Goal: Task Accomplishment & Management: Manage account settings

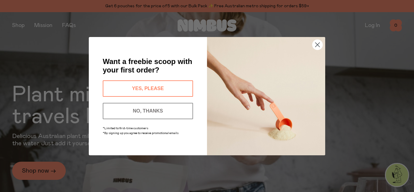
click at [317, 43] on circle "Close dialog" at bounding box center [317, 44] width 10 height 10
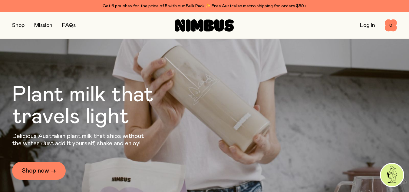
click at [364, 26] on link "Log In" at bounding box center [367, 25] width 15 height 5
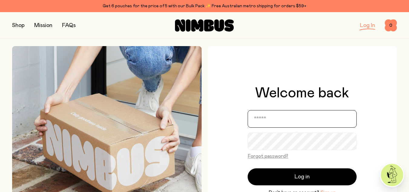
type input "**********"
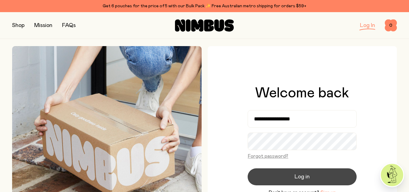
click at [277, 182] on button "Log in" at bounding box center [302, 176] width 109 height 17
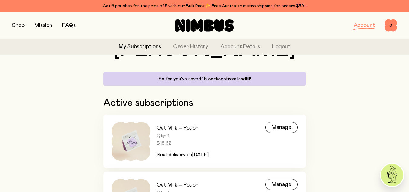
scroll to position [101, 0]
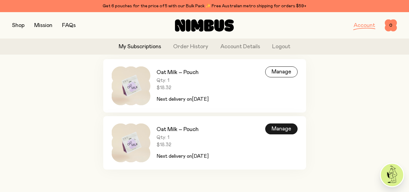
click at [285, 129] on div "Manage" at bounding box center [281, 128] width 32 height 11
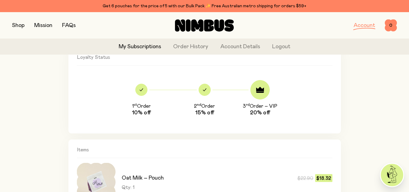
scroll to position [51, 0]
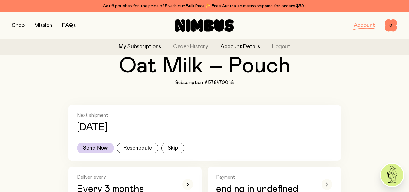
click at [255, 49] on link "Account Details" at bounding box center [241, 47] width 40 height 8
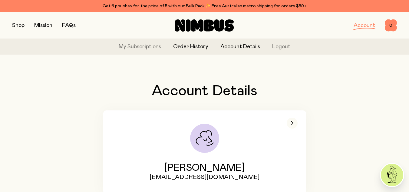
click at [193, 48] on link "Order History" at bounding box center [190, 47] width 35 height 8
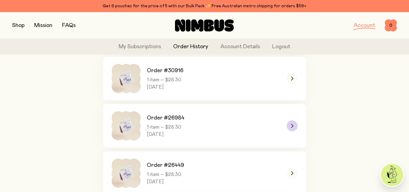
scroll to position [51, 0]
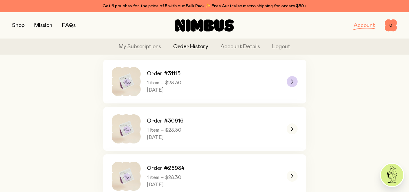
click at [268, 76] on link "Order #31113 1 item – $28.30 [DATE]" at bounding box center [204, 82] width 203 height 44
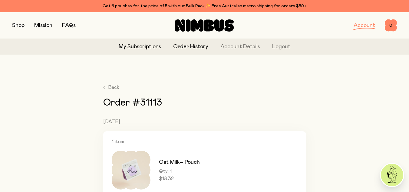
click at [129, 48] on link "My Subscriptions" at bounding box center [140, 47] width 42 height 8
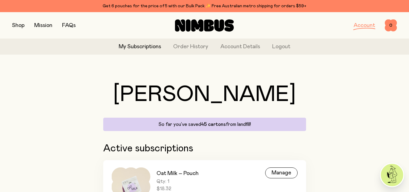
click at [390, 179] on img at bounding box center [392, 175] width 22 height 22
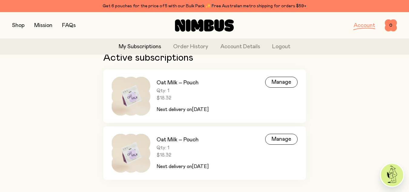
scroll to position [103, 0]
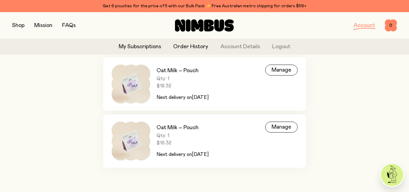
click at [194, 45] on link "Order History" at bounding box center [190, 47] width 35 height 8
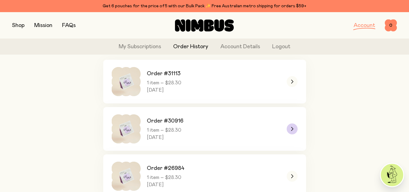
scroll to position [200, 0]
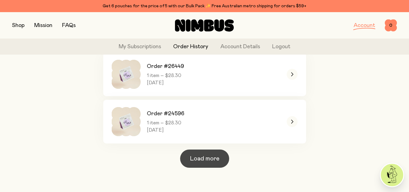
click at [200, 156] on span "Load more" at bounding box center [205, 158] width 30 height 8
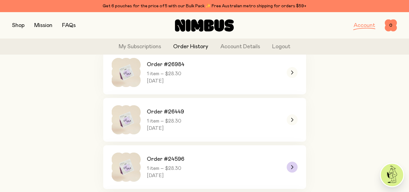
scroll to position [149, 0]
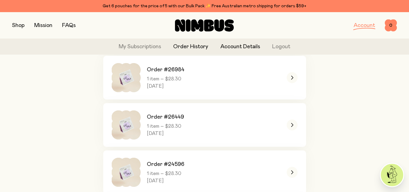
click at [229, 44] on link "Account Details" at bounding box center [241, 47] width 40 height 8
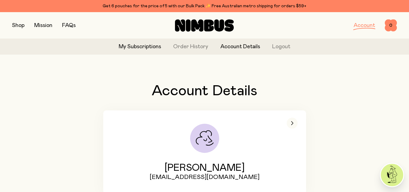
click at [150, 46] on link "My Subscriptions" at bounding box center [140, 47] width 42 height 8
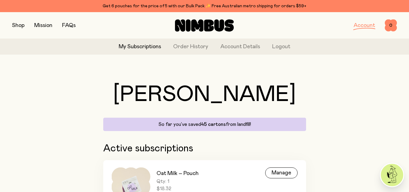
click at [362, 24] on link "Account" at bounding box center [365, 25] width 22 height 5
click at [364, 27] on link "Account" at bounding box center [365, 25] width 22 height 5
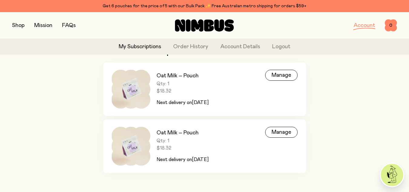
scroll to position [101, 0]
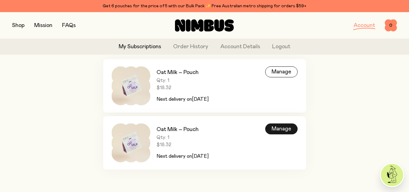
click at [283, 130] on div "Manage" at bounding box center [281, 128] width 32 height 11
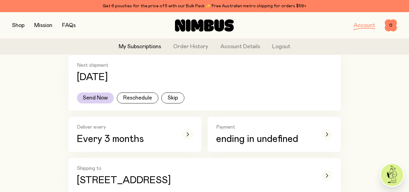
scroll to position [101, 0]
click at [355, 25] on link "Account" at bounding box center [365, 25] width 22 height 5
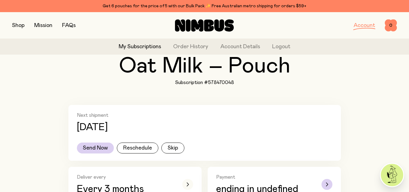
scroll to position [101, 0]
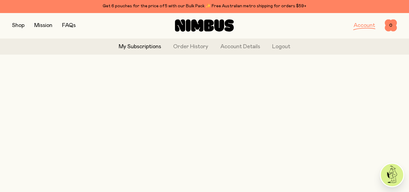
scroll to position [101, 0]
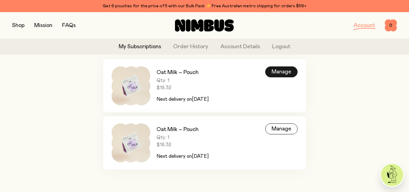
click at [282, 70] on div "Manage" at bounding box center [281, 71] width 32 height 11
